Goal: Information Seeking & Learning: Learn about a topic

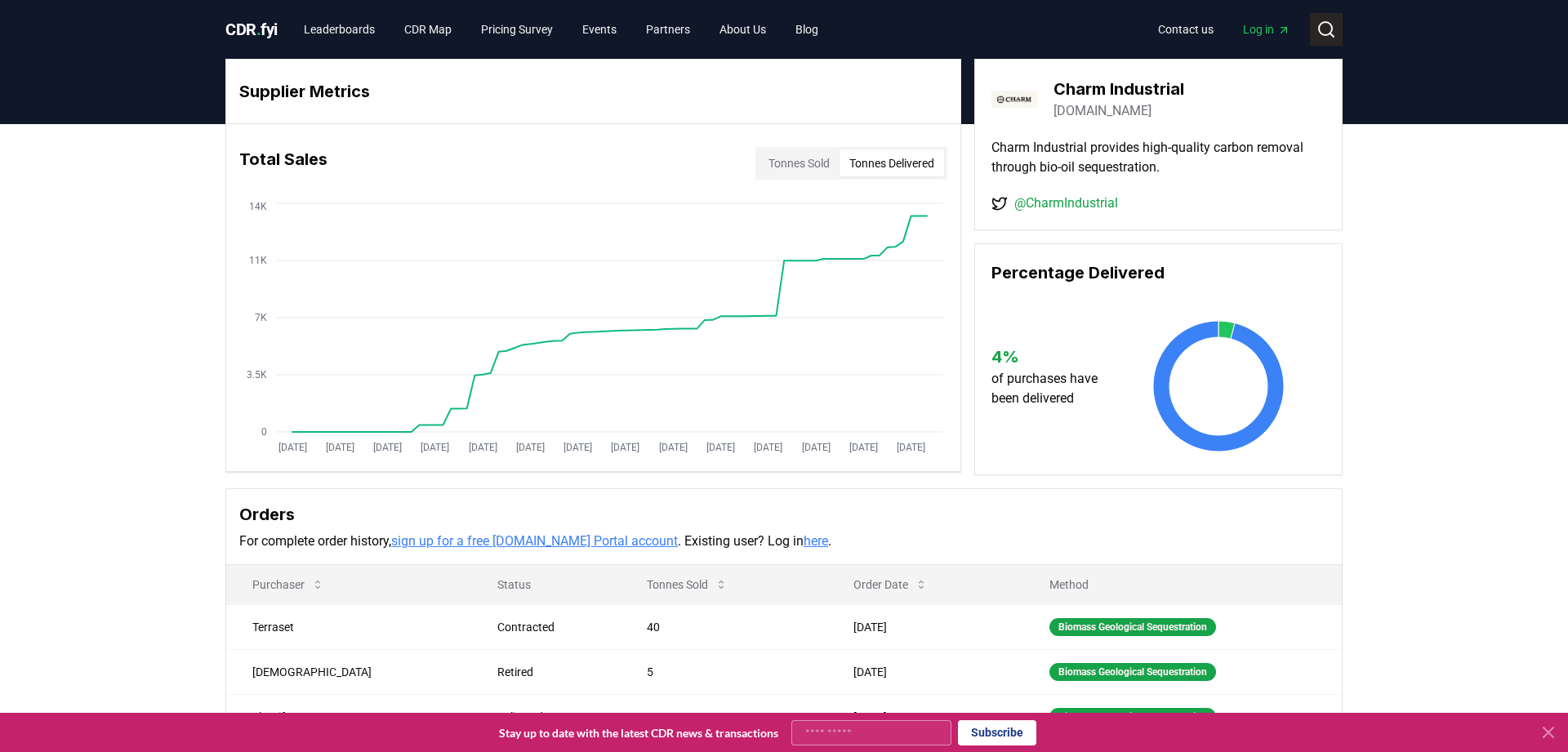
click at [1323, 33] on icon at bounding box center [1326, 29] width 20 height 20
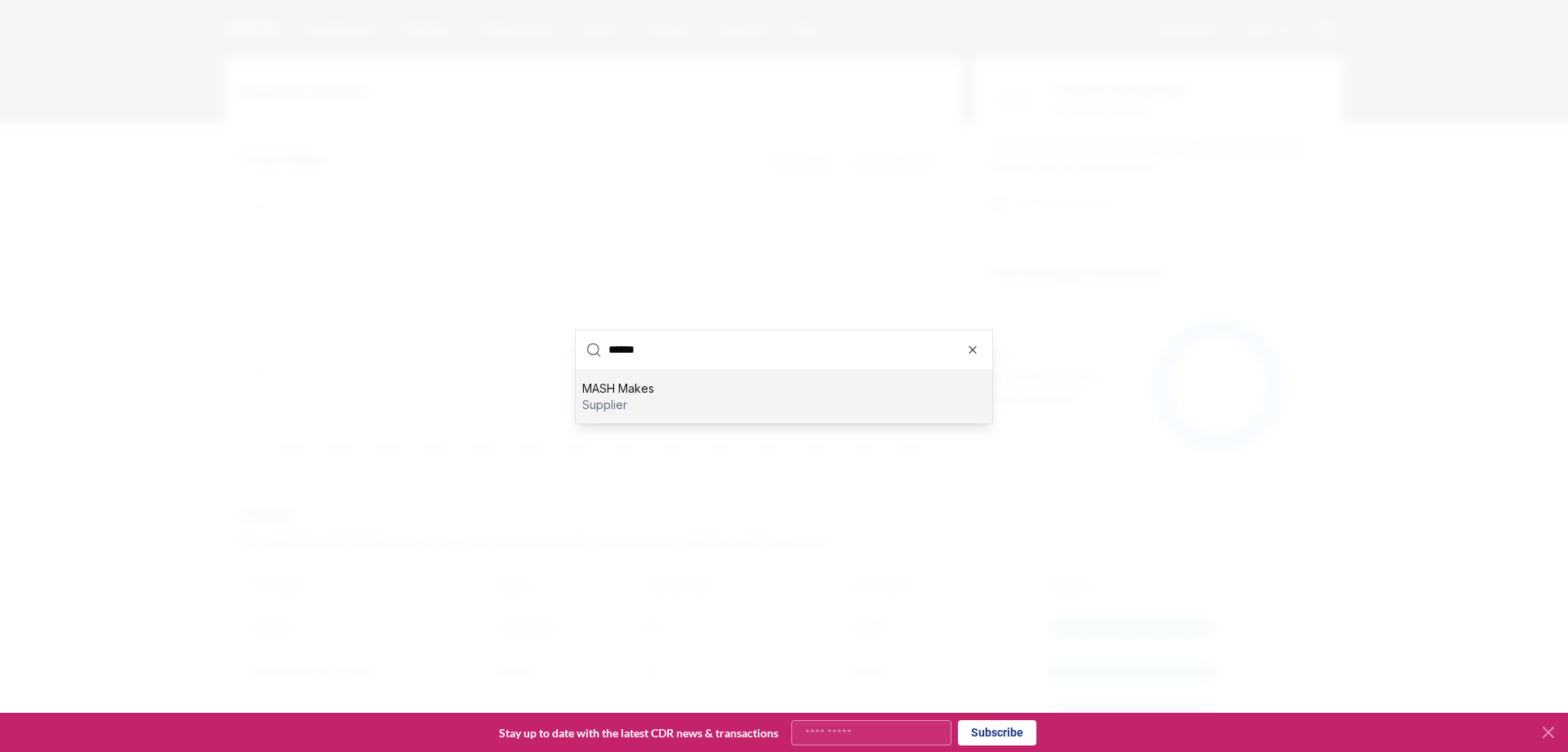
type input "******"
click at [681, 409] on div "MASH Makes supplier" at bounding box center [784, 395] width 416 height 52
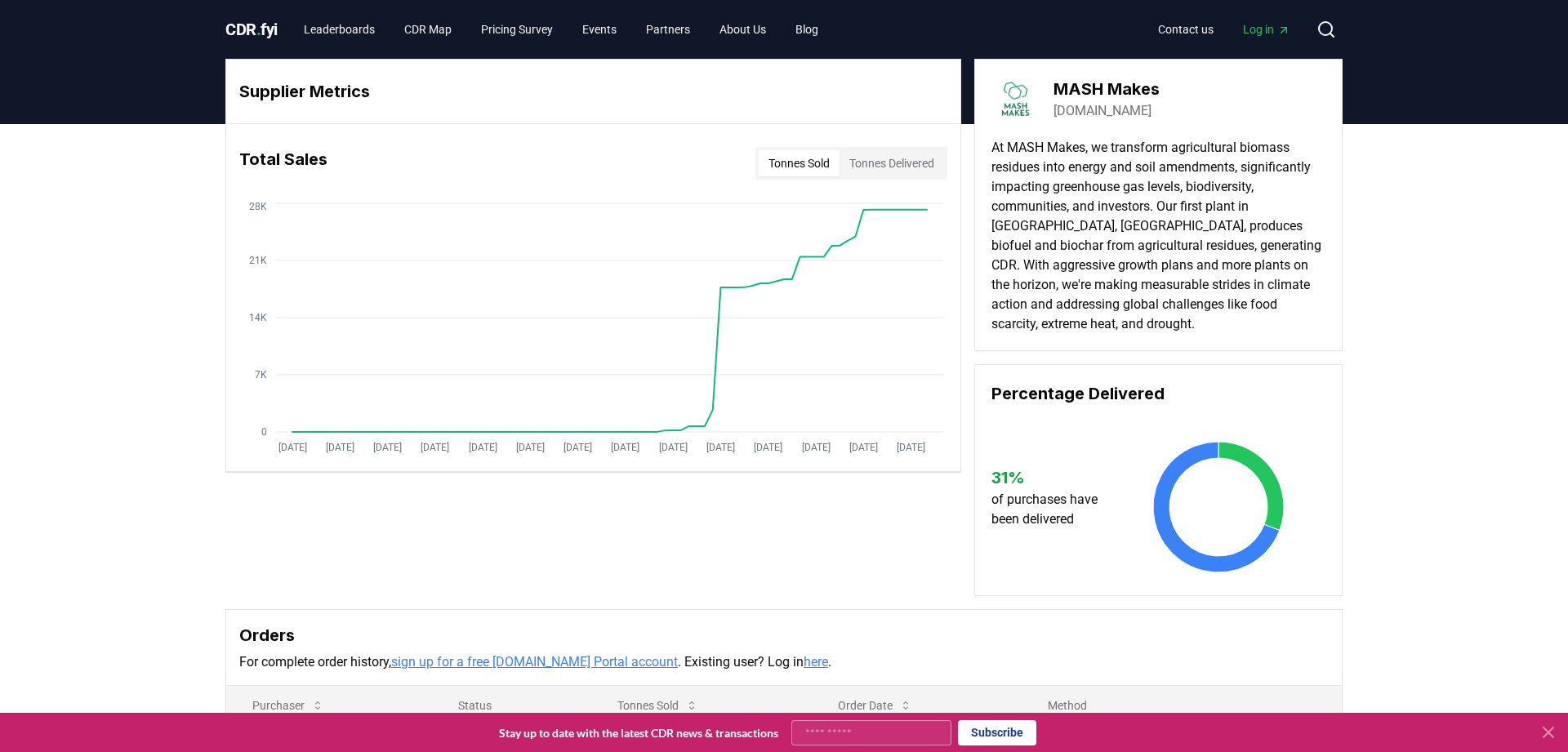
click at [919, 164] on button "Tonnes Delivered" at bounding box center [892, 164] width 105 height 26
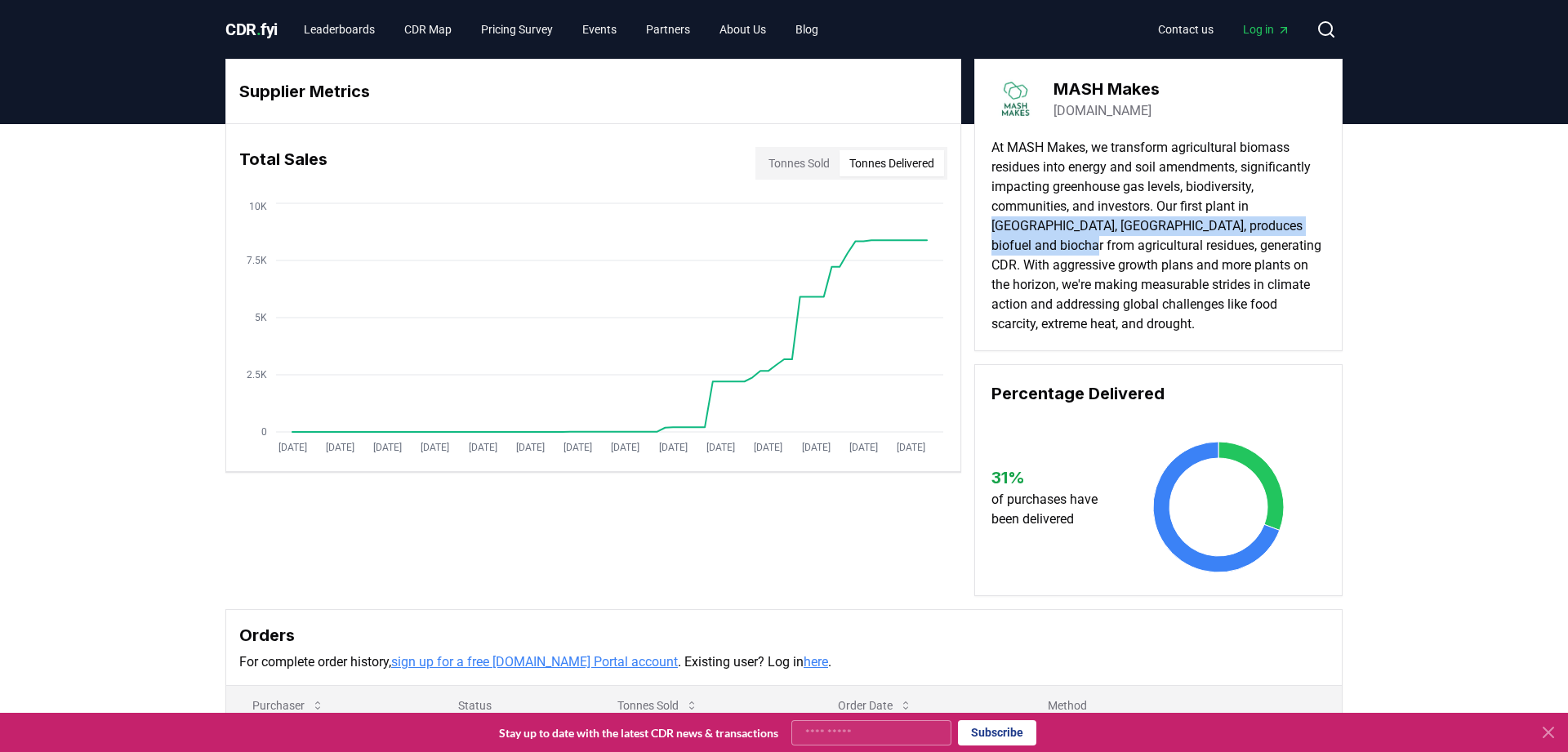
drag, startPoint x: 1261, startPoint y: 202, endPoint x: 1314, endPoint y: 219, distance: 55.7
click at [1314, 219] on p "At MASH Makes, we transform agricultural biomass residues into energy and soil …" at bounding box center [1158, 235] width 334 height 196
click at [1288, 222] on p "At MASH Makes, we transform agricultural biomass residues into energy and soil …" at bounding box center [1158, 235] width 334 height 196
drag, startPoint x: 1253, startPoint y: 213, endPoint x: 1327, endPoint y: 209, distance: 74.1
click at [1327, 209] on div "MASH Makes [DOMAIN_NAME] At MASH Makes, we transform agricultural biomass resid…" at bounding box center [1158, 205] width 368 height 292
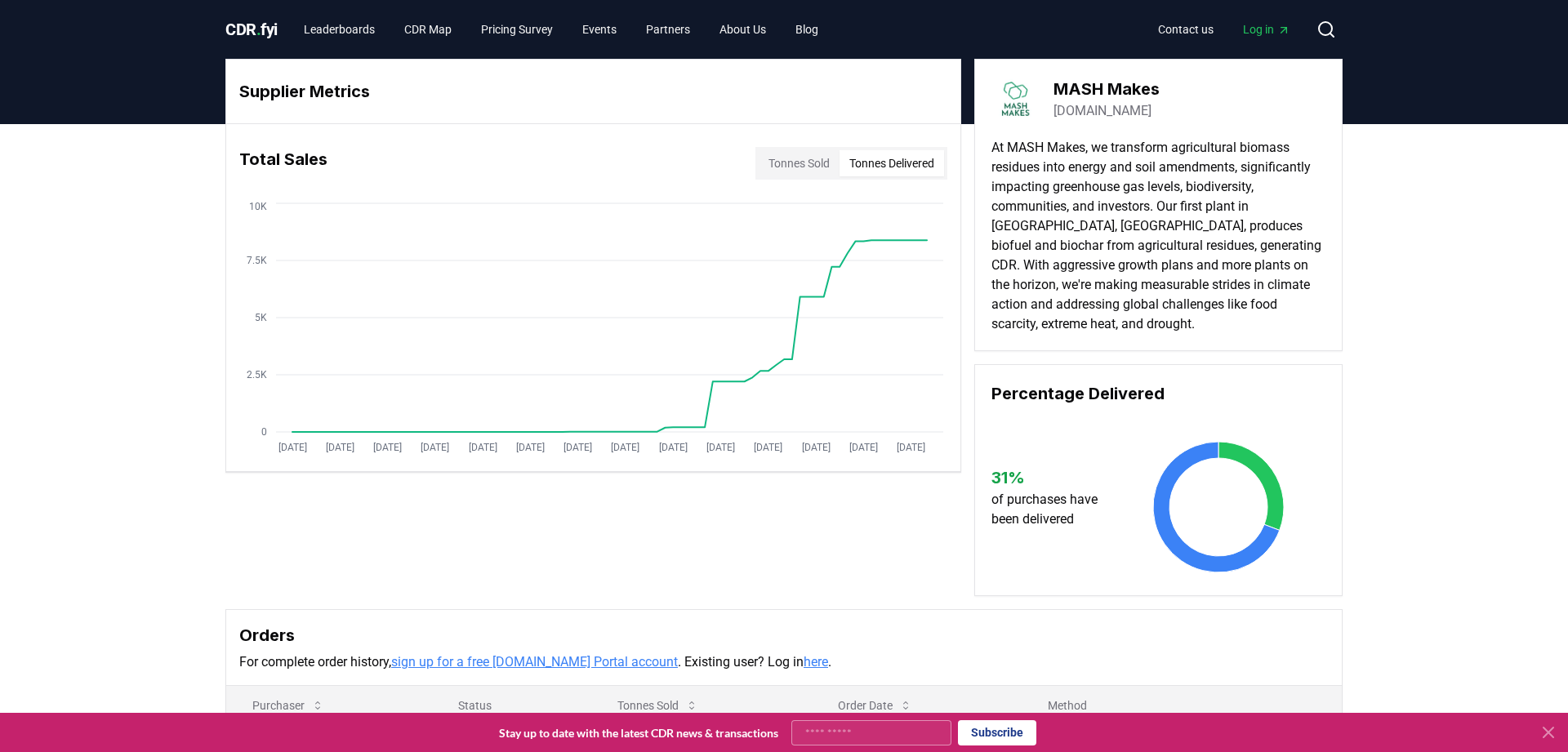
click at [1327, 209] on div "MASH Makes [DOMAIN_NAME] At MASH Makes, we transform agricultural biomass resid…" at bounding box center [1158, 205] width 368 height 292
click at [887, 287] on icon "[DATE] [DATE] [DATE] [DATE] [DATE] [DATE] [DATE] [DATE] [DATE] [DATE] [DATE] [D…" at bounding box center [586, 330] width 721 height 261
